Goal: Task Accomplishment & Management: Manage account settings

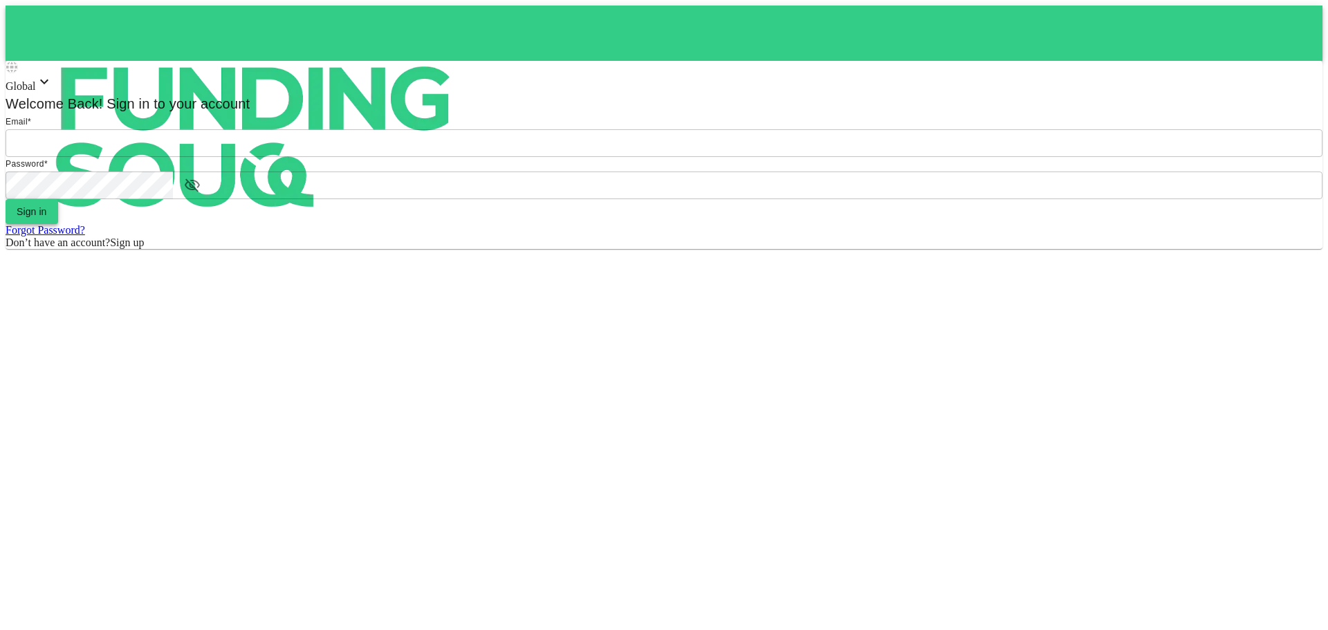
type input "[EMAIL_ADDRESS][DOMAIN_NAME]"
click at [58, 224] on button "Sign in" at bounding box center [32, 211] width 53 height 25
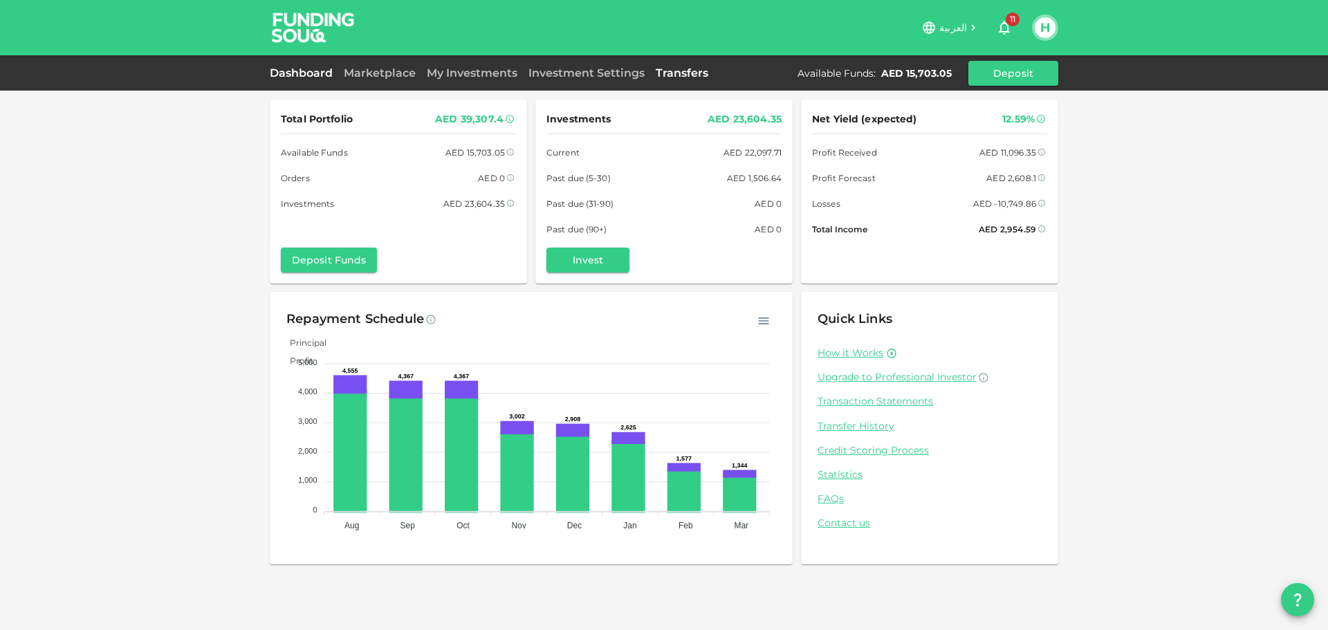
click at [683, 72] on link "Transfers" at bounding box center [682, 72] width 64 height 13
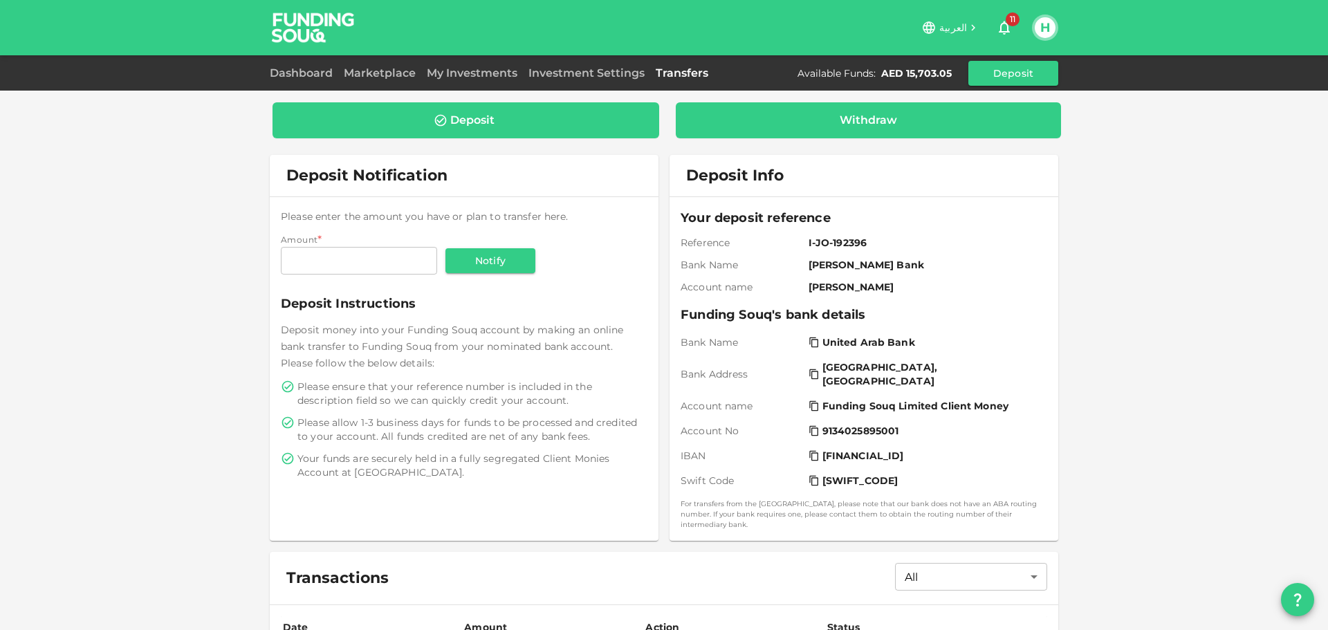
click at [816, 121] on div "Withdraw" at bounding box center [869, 120] width 364 height 14
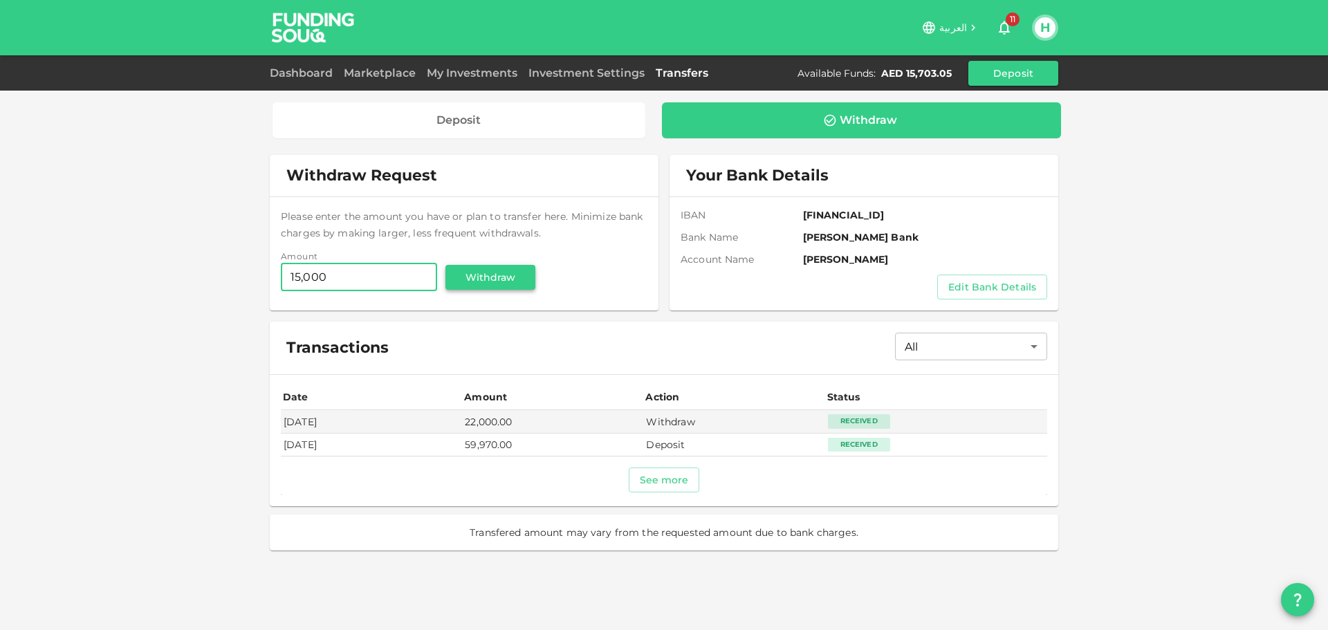
type input "15,000"
click at [505, 282] on button "Withdraw" at bounding box center [491, 277] width 90 height 25
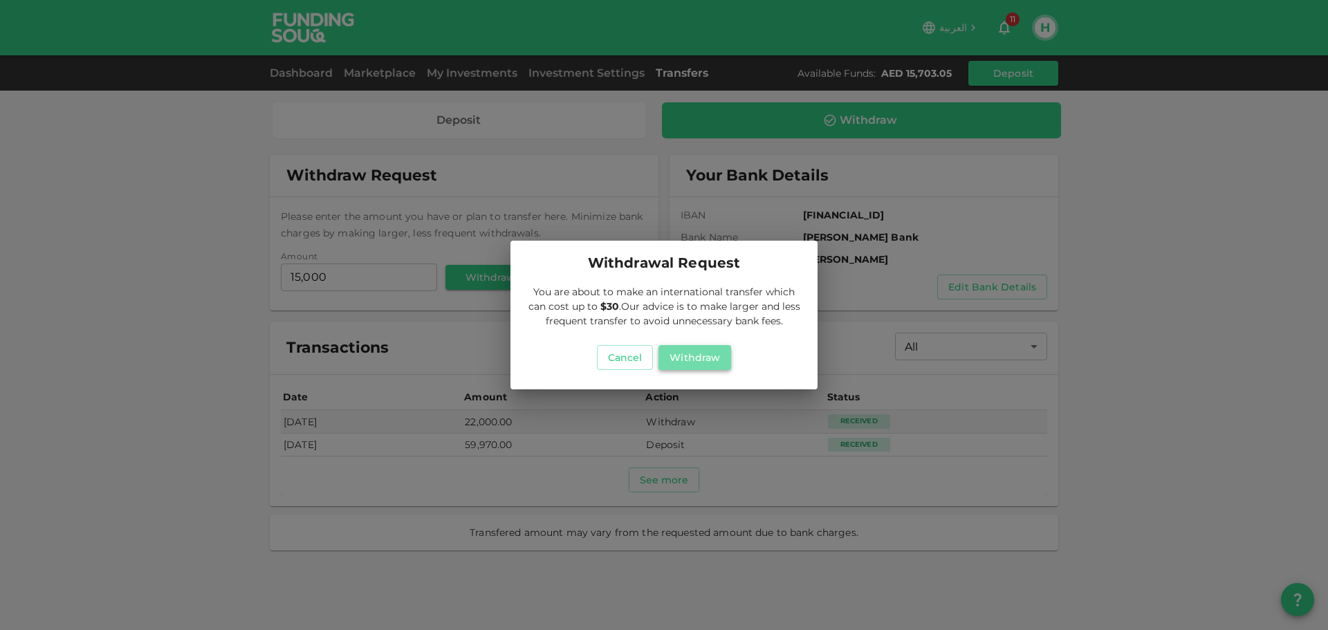
click at [704, 363] on button "Withdraw" at bounding box center [695, 357] width 73 height 25
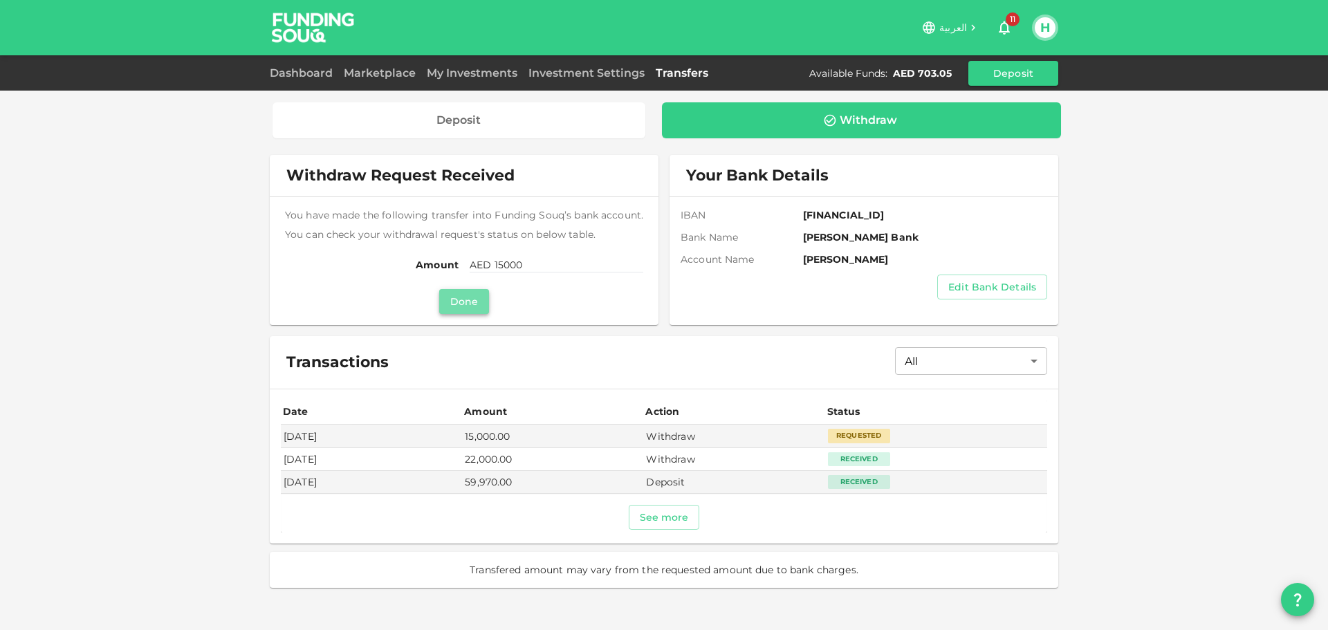
click at [475, 299] on button "Done" at bounding box center [464, 301] width 50 height 25
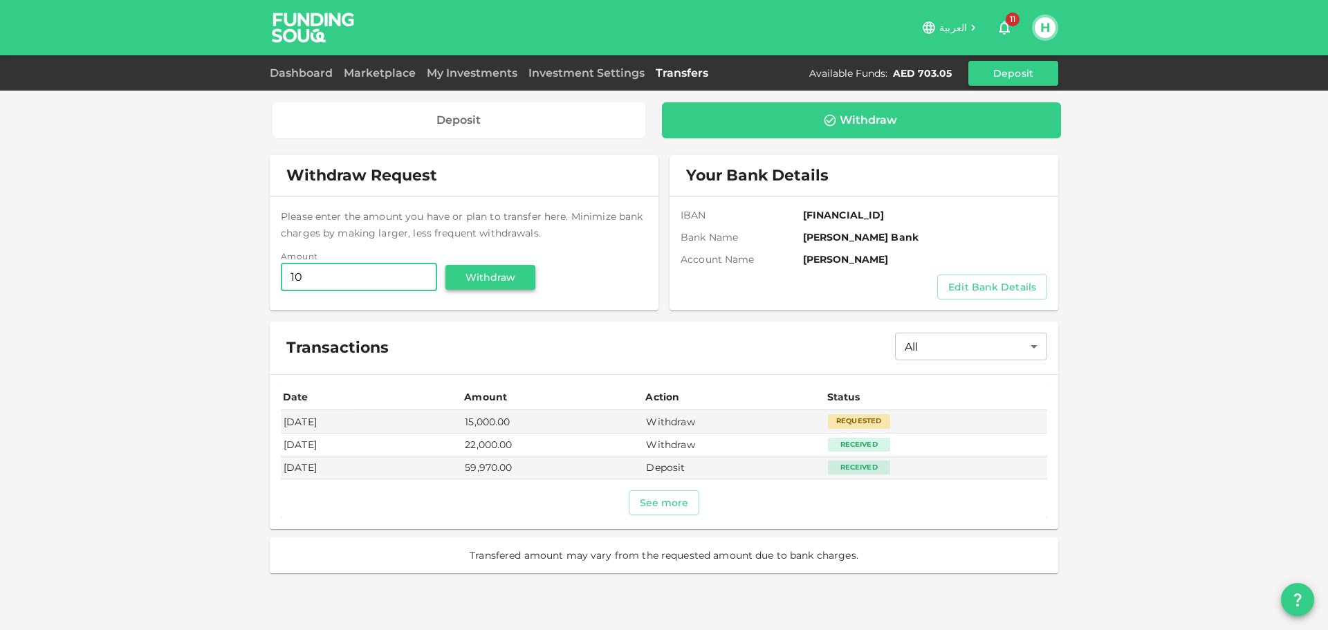
type input "10"
click at [505, 282] on button "Withdraw" at bounding box center [491, 277] width 90 height 25
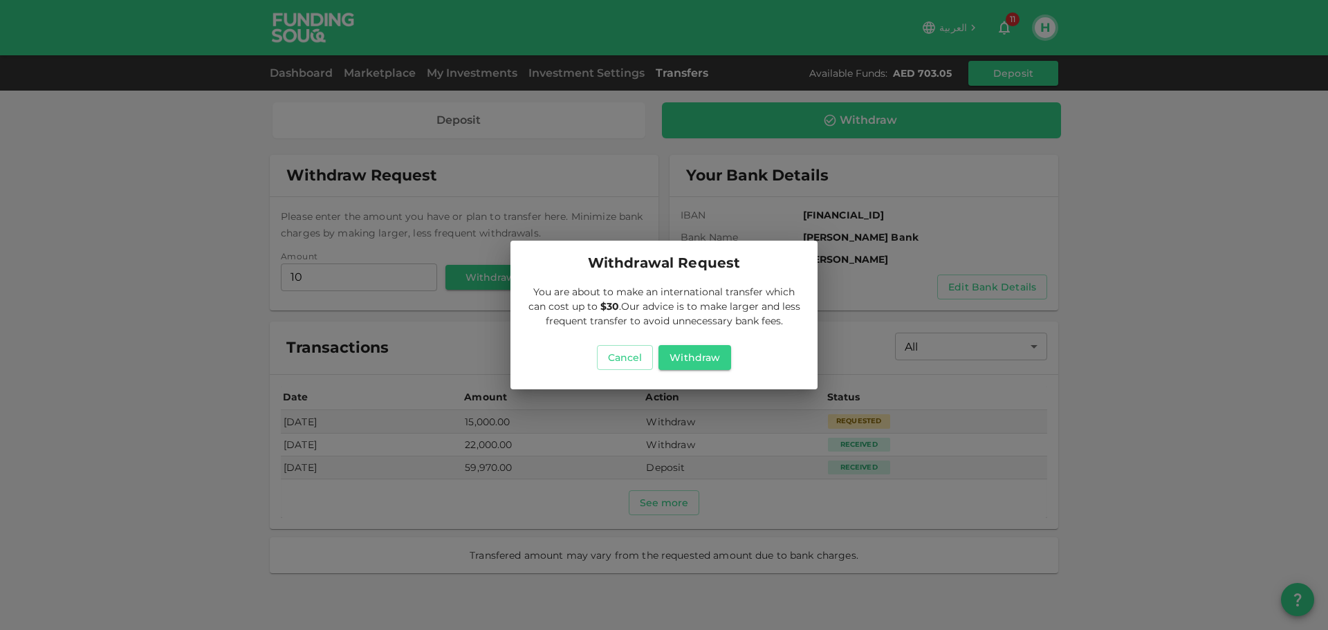
click at [1164, 328] on div "Withdrawal Request You are about to make an international transfer which can co…" at bounding box center [664, 315] width 1328 height 630
